Goal: Task Accomplishment & Management: Manage account settings

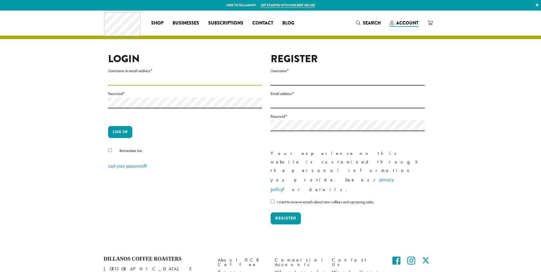
drag, startPoint x: 196, startPoint y: 77, endPoint x: 191, endPoint y: 82, distance: 6.5
click at [196, 77] on input "Username or email address *" at bounding box center [185, 79] width 154 height 11
type input "**********"
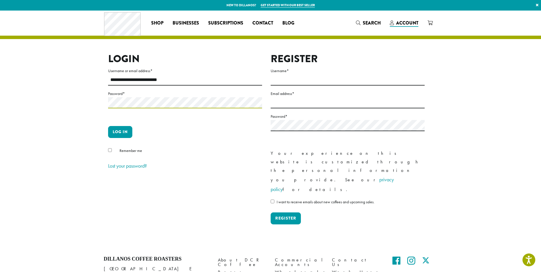
click at [108, 126] on button "Log in" at bounding box center [120, 132] width 24 height 12
click at [123, 129] on button "Log in" at bounding box center [120, 132] width 24 height 12
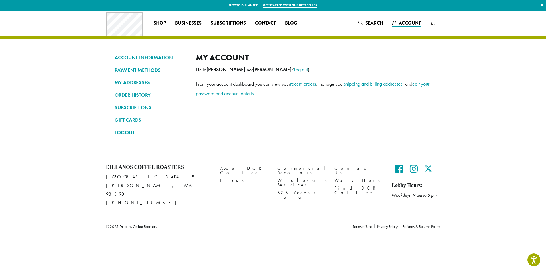
click at [129, 99] on link "ORDER HISTORY" at bounding box center [150, 95] width 73 height 10
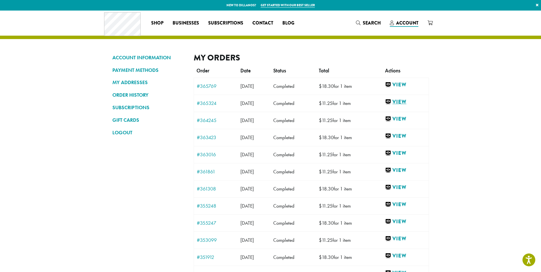
click at [401, 102] on link "View" at bounding box center [405, 101] width 41 height 7
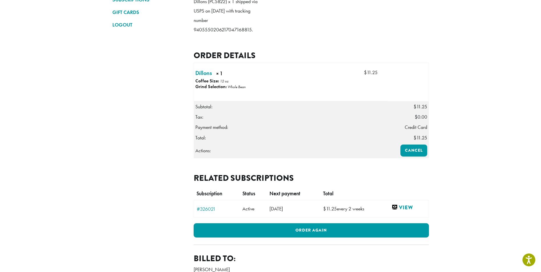
scroll to position [114, 0]
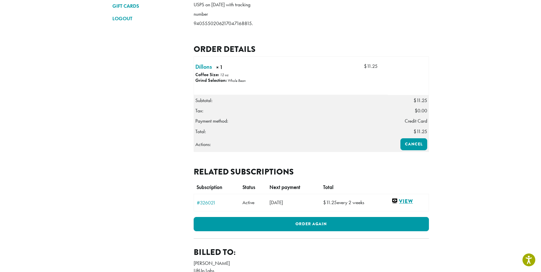
click at [405, 205] on link "View" at bounding box center [409, 201] width 34 height 7
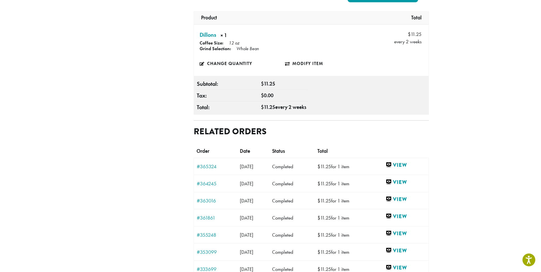
scroll to position [257, 0]
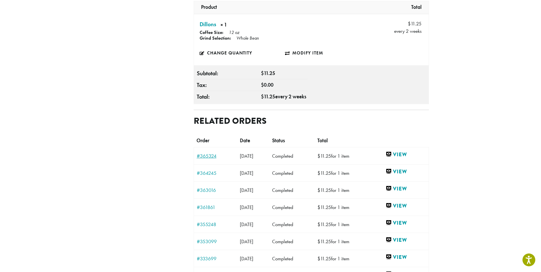
click at [208, 154] on link "#365324" at bounding box center [216, 156] width 38 height 5
